Goal: Browse casually

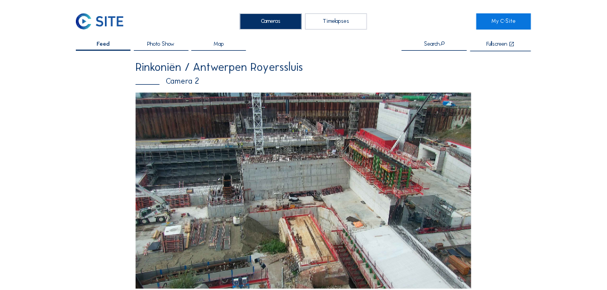
click at [210, 128] on img at bounding box center [304, 191] width 336 height 197
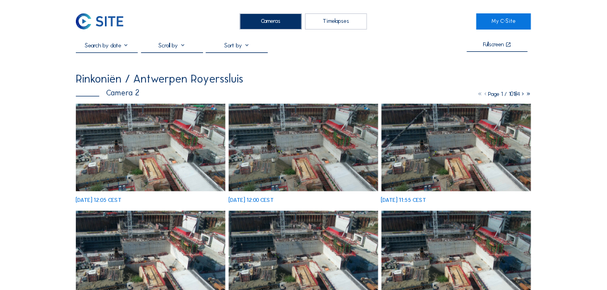
click at [190, 124] on img at bounding box center [151, 148] width 150 height 88
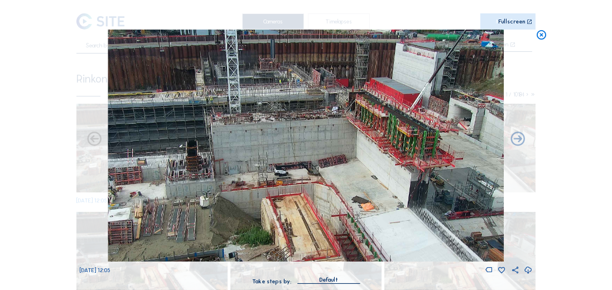
click at [541, 38] on icon at bounding box center [541, 35] width 11 height 11
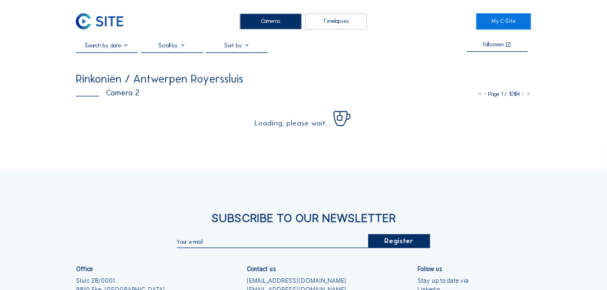
click at [117, 21] on img at bounding box center [99, 21] width 47 height 16
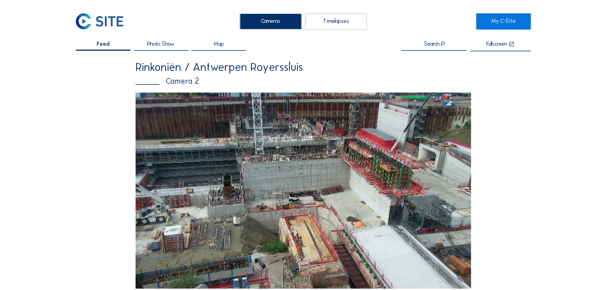
click at [99, 24] on img at bounding box center [99, 21] width 47 height 16
click at [93, 25] on img at bounding box center [99, 21] width 47 height 16
